Goal: Task Accomplishment & Management: Use online tool/utility

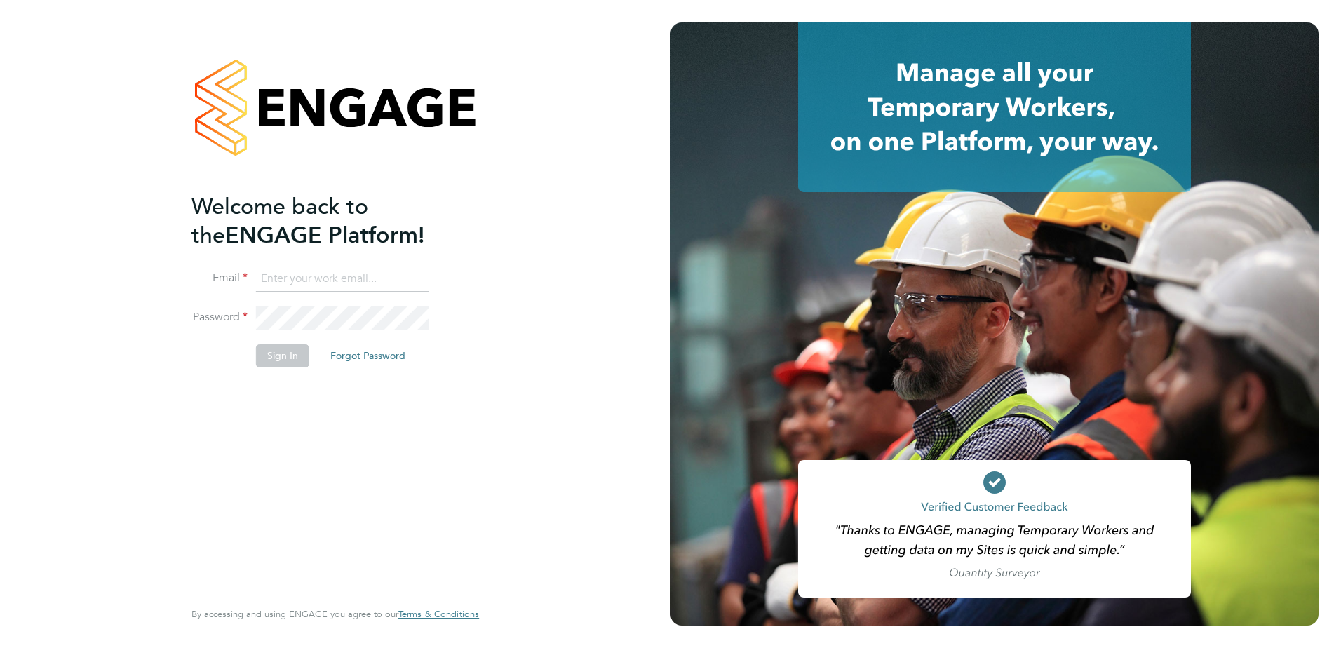
type input "[PERSON_NAME][EMAIL_ADDRESS][PERSON_NAME][DOMAIN_NAME]"
click at [269, 359] on button "Sign In" at bounding box center [282, 355] width 53 height 22
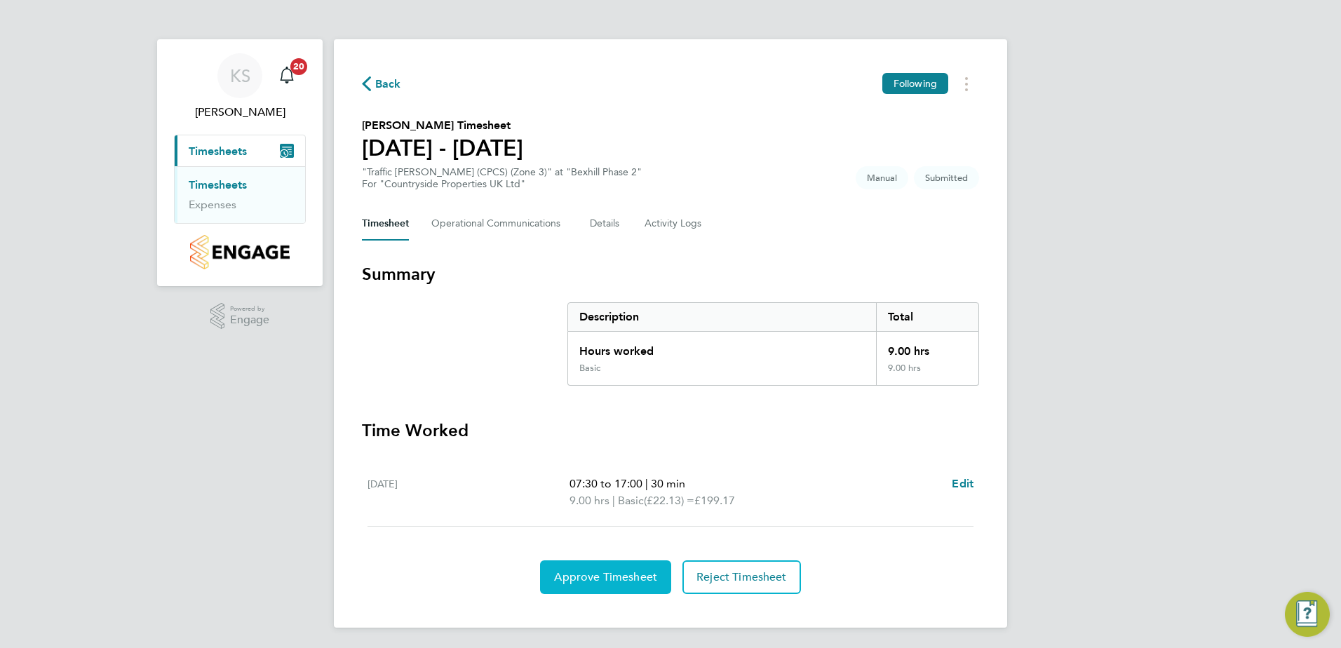
click at [634, 575] on span "Approve Timesheet" at bounding box center [605, 577] width 103 height 14
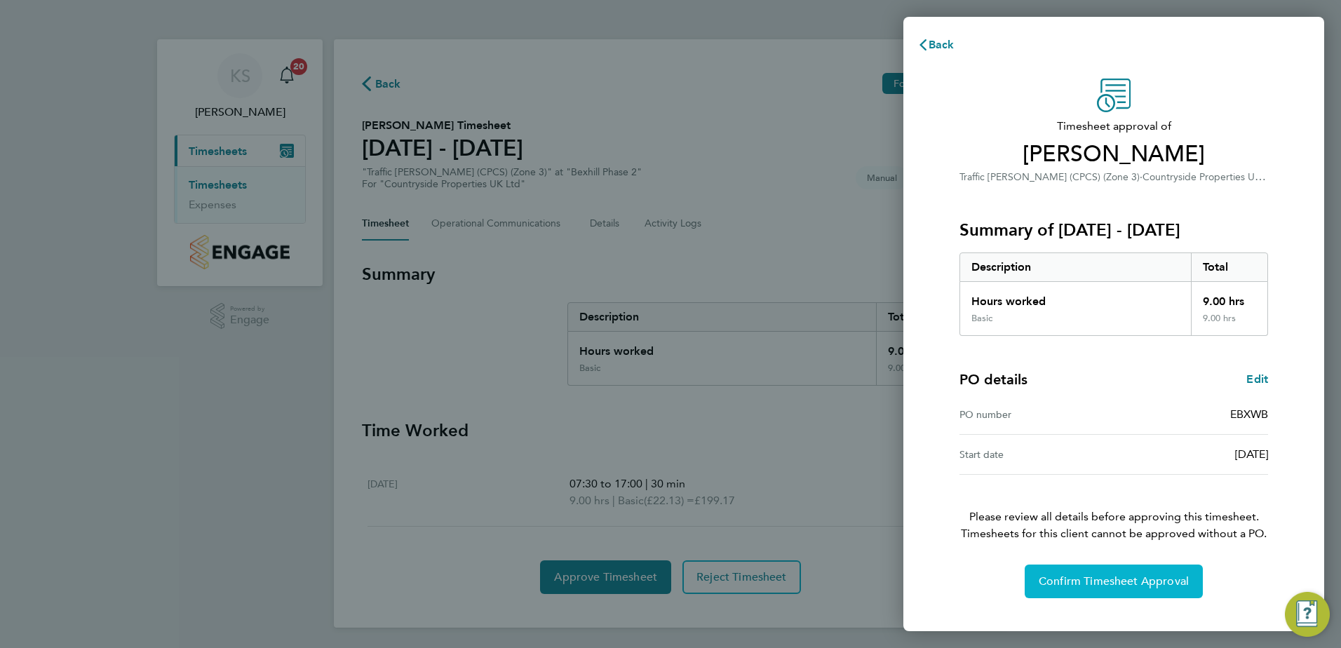
click at [1121, 575] on span "Confirm Timesheet Approval" at bounding box center [1114, 582] width 150 height 14
